Goal: Task Accomplishment & Management: Complete application form

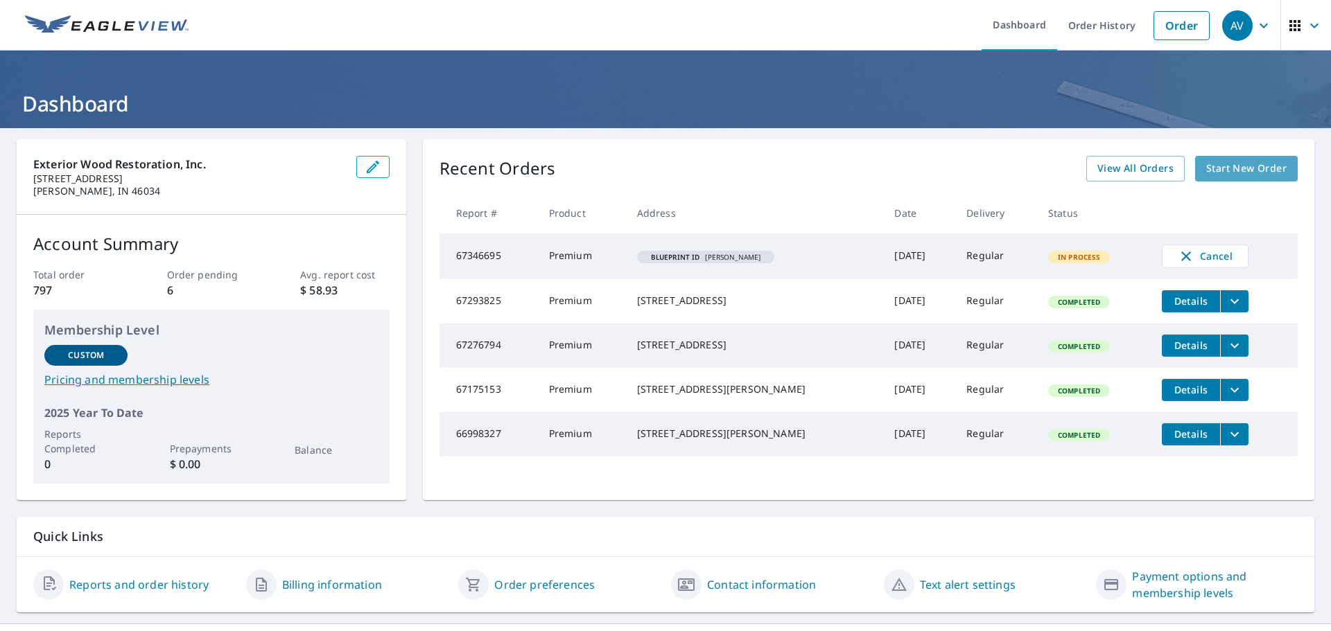
click at [1211, 173] on span "Start New Order" at bounding box center [1246, 168] width 80 height 17
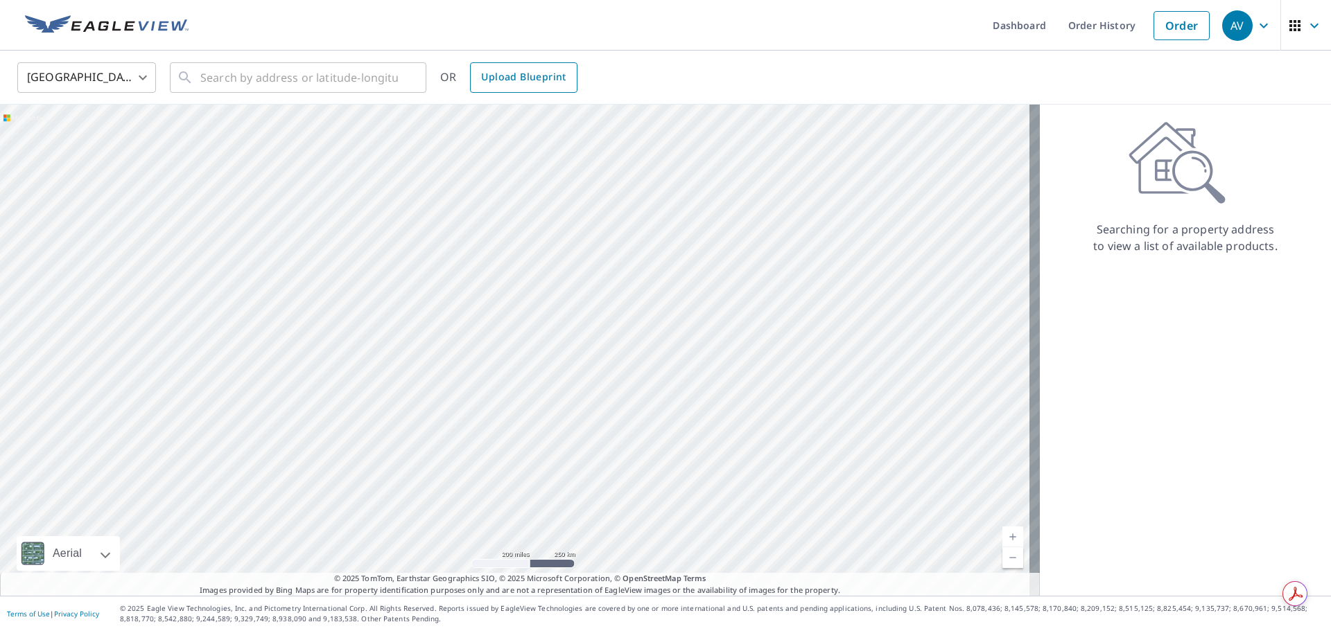
click at [519, 85] on span "Upload Blueprint" at bounding box center [523, 77] width 85 height 17
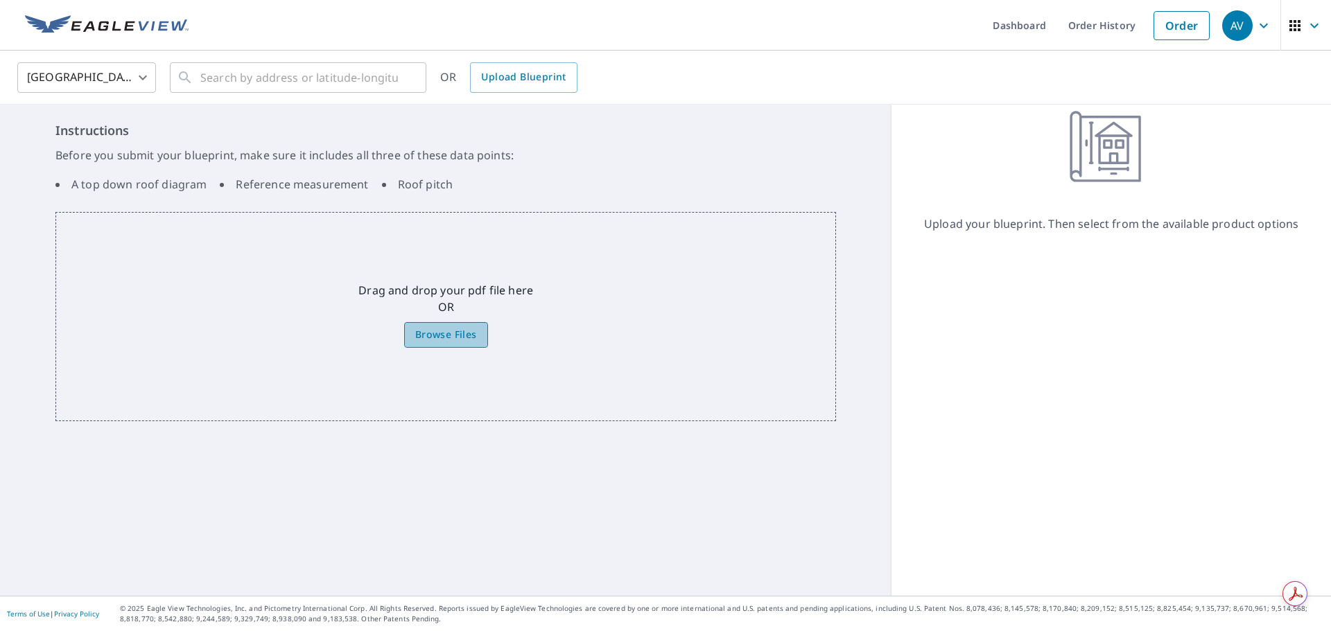
click at [446, 330] on span "Browse Files" at bounding box center [446, 334] width 62 height 17
click at [0, 0] on input "Browse Files" at bounding box center [0, 0] width 0 height 0
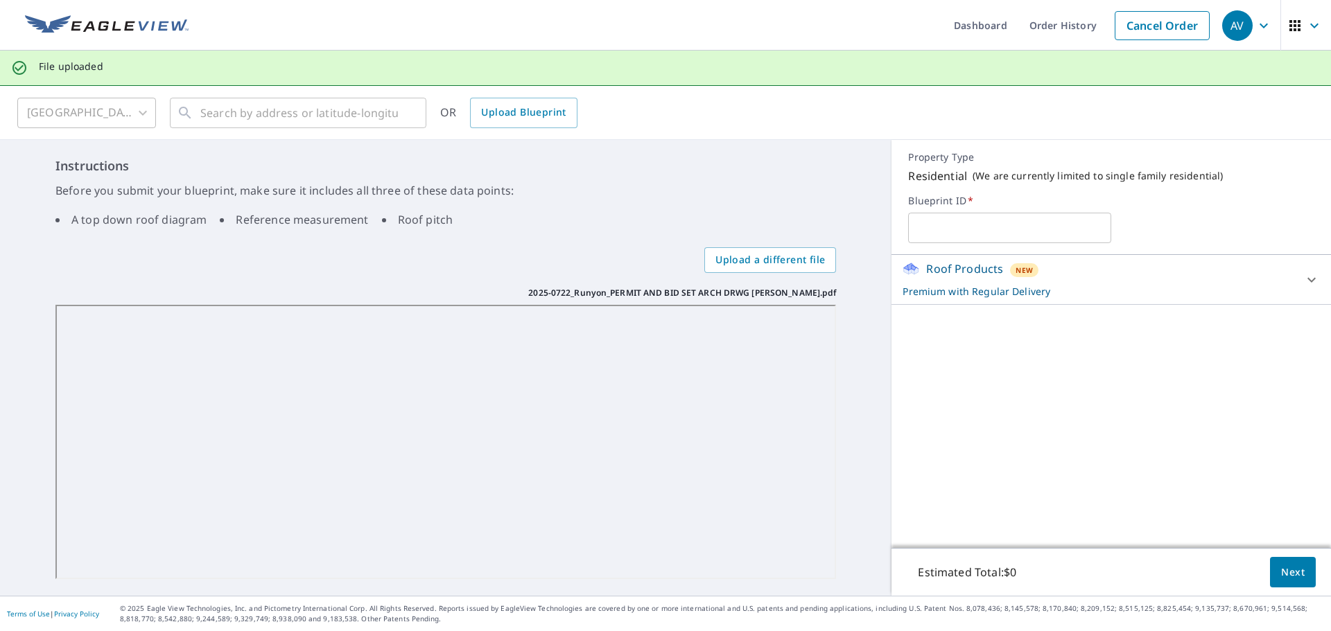
click at [940, 240] on input "text" at bounding box center [1009, 228] width 203 height 39
type input "Runyun"
click at [1284, 570] on span "Next" at bounding box center [1293, 572] width 24 height 17
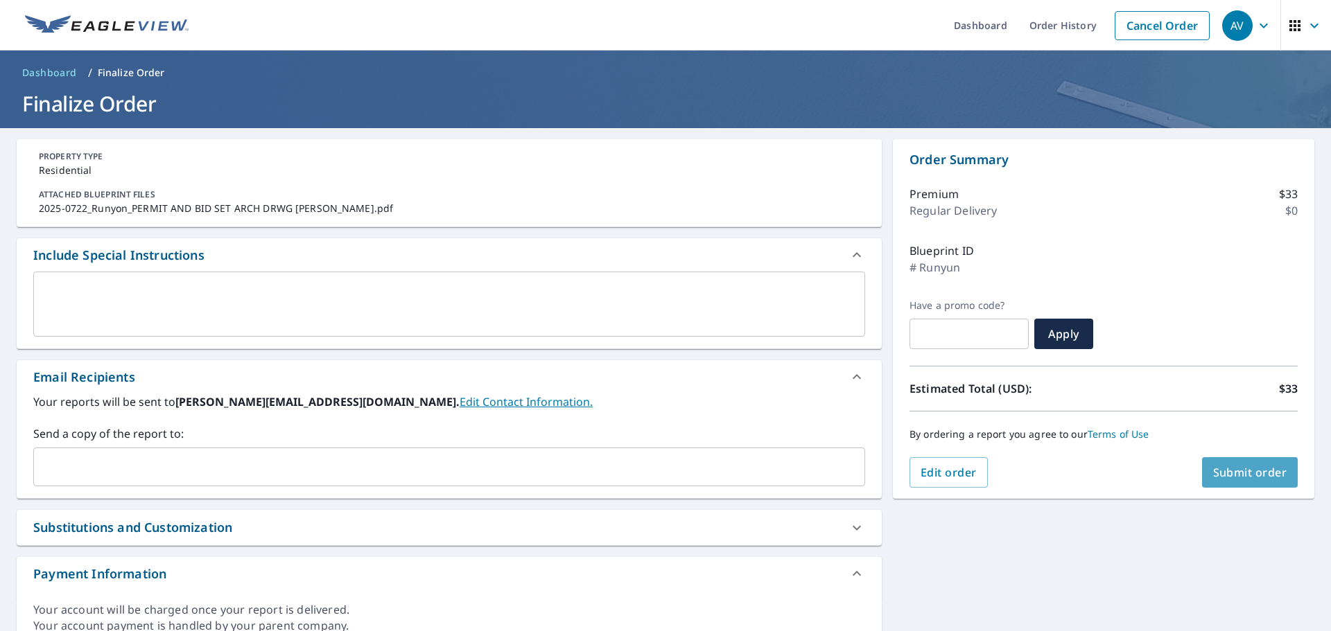
click at [1222, 473] on span "Submit order" at bounding box center [1250, 472] width 74 height 15
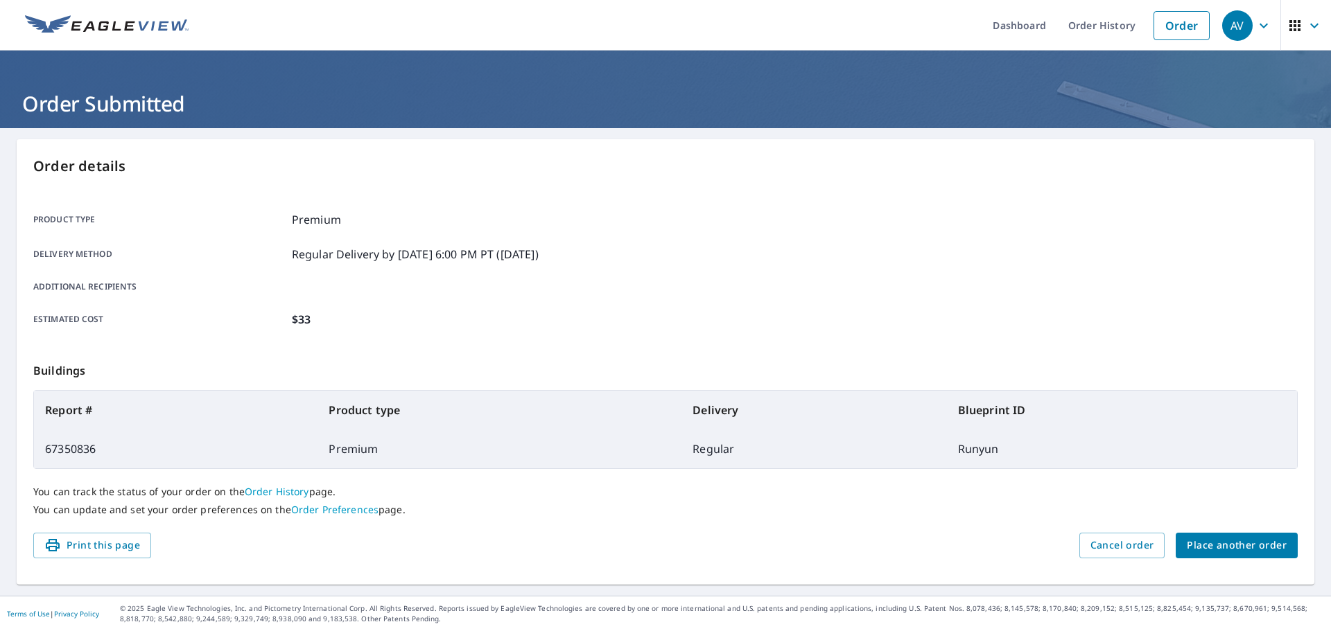
click at [1229, 37] on div "AV" at bounding box center [1237, 25] width 30 height 30
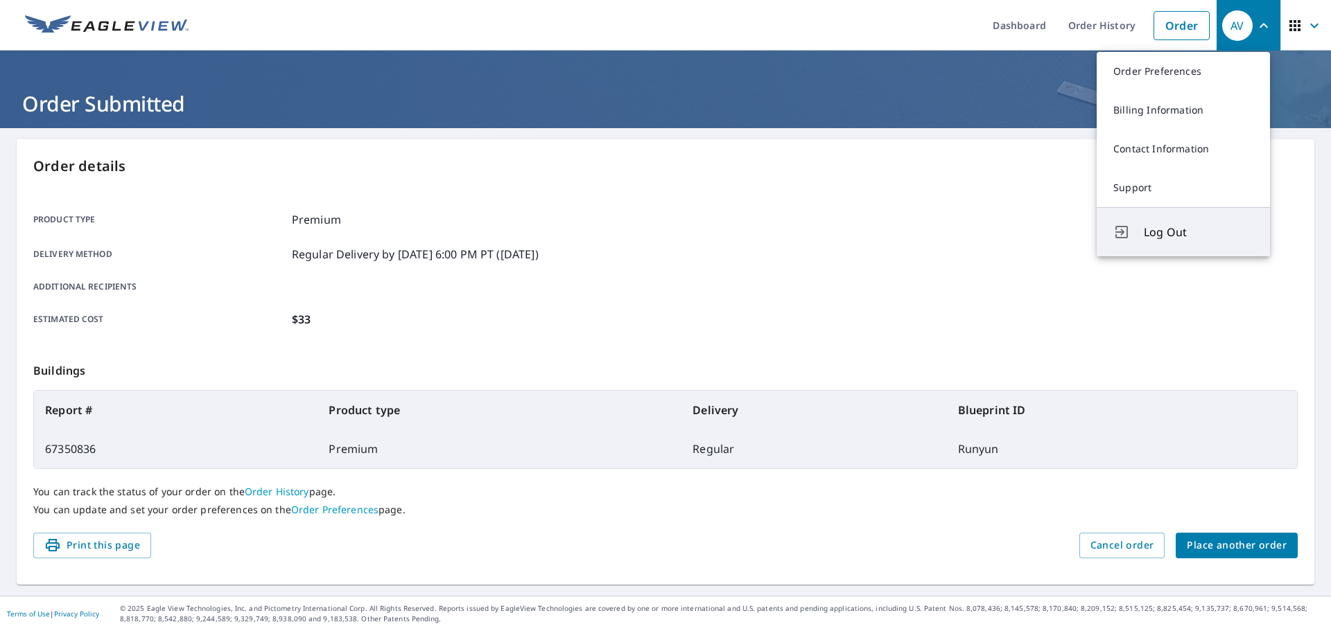
click at [1185, 230] on span "Log Out" at bounding box center [1199, 232] width 110 height 17
